Goal: Task Accomplishment & Management: Complete application form

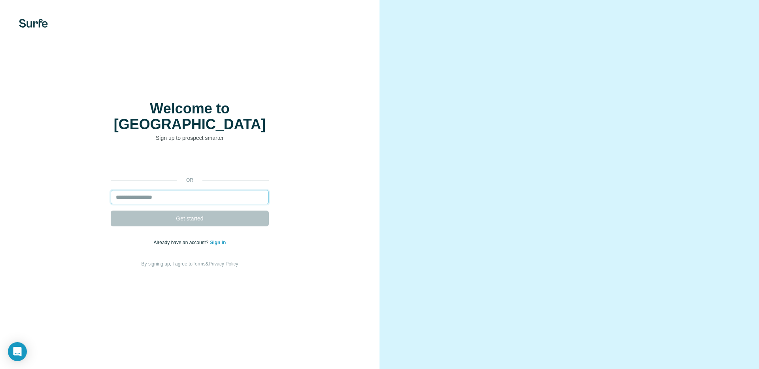
click at [216, 190] on input "email" at bounding box center [190, 197] width 158 height 14
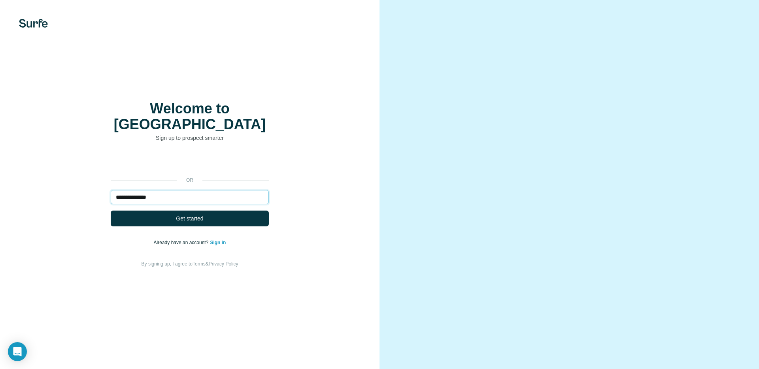
type input "**********"
click at [111, 211] on button "Get started" at bounding box center [190, 219] width 158 height 16
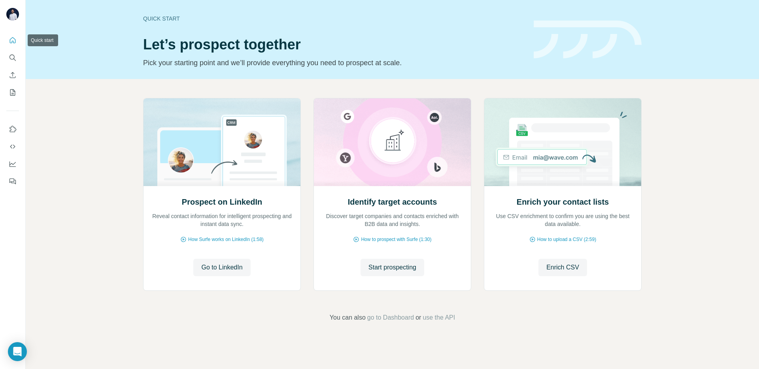
click at [11, 40] on icon "Quick start" at bounding box center [13, 40] width 8 height 8
click at [14, 95] on icon "My lists" at bounding box center [12, 92] width 5 height 6
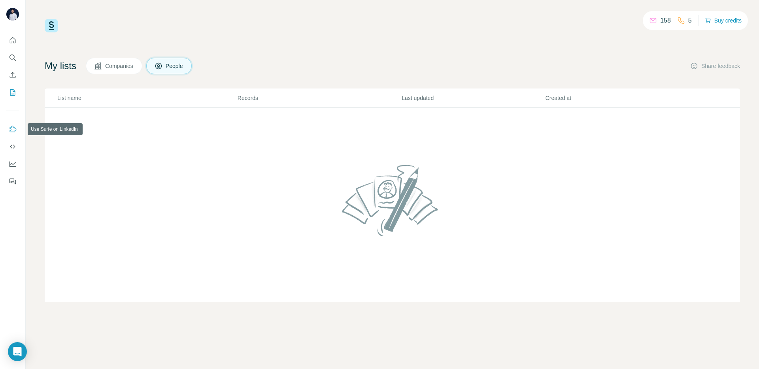
click at [16, 127] on icon "Use Surfe on LinkedIn" at bounding box center [13, 129] width 8 height 8
click at [13, 162] on icon "Dashboard" at bounding box center [13, 164] width 8 height 8
click at [14, 167] on icon "Dashboard" at bounding box center [13, 164] width 8 height 8
click at [12, 40] on icon "Quick start" at bounding box center [13, 40] width 8 height 8
